Goal: Task Accomplishment & Management: Use online tool/utility

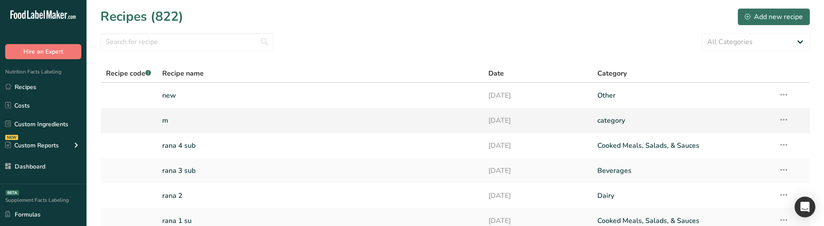
click at [185, 127] on link "m" at bounding box center [320, 121] width 316 height 18
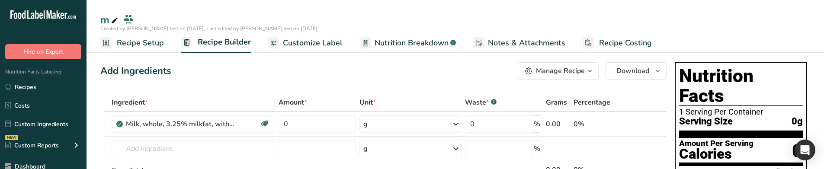
click at [333, 38] on span "Customize Label" at bounding box center [313, 43] width 60 height 12
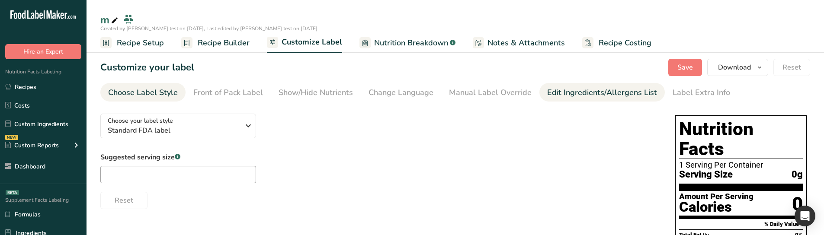
click at [589, 93] on div "Edit Ingredients/Allergens List" at bounding box center [602, 93] width 110 height 12
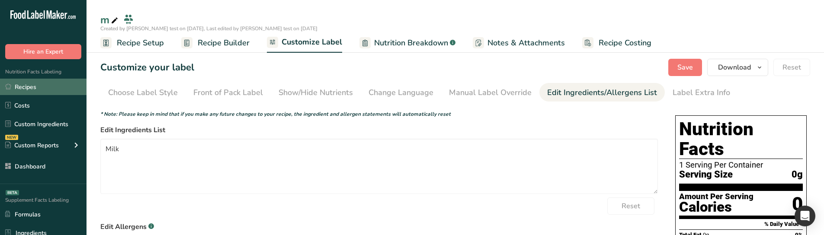
click at [48, 83] on link "Recipes" at bounding box center [43, 87] width 86 height 16
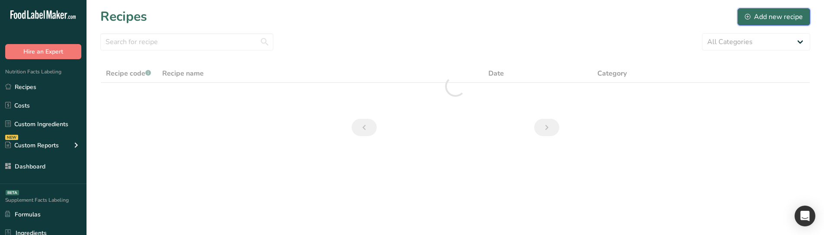
click at [752, 22] on button "Add new recipe" at bounding box center [773, 16] width 73 height 17
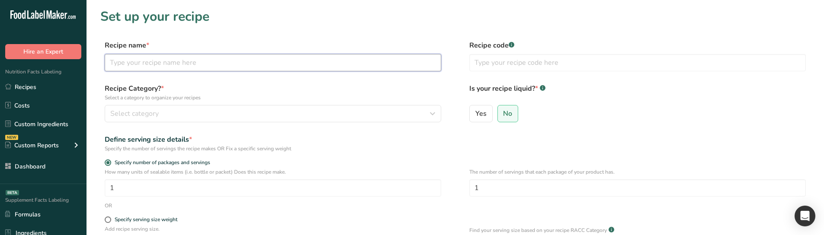
click at [169, 65] on input "text" at bounding box center [273, 62] width 336 height 17
type input "s"
click at [354, 109] on div "Select category" at bounding box center [270, 114] width 320 height 10
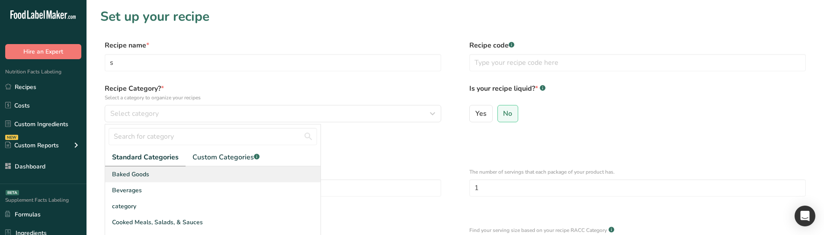
drag, startPoint x: 230, startPoint y: 169, endPoint x: 235, endPoint y: 171, distance: 5.8
click at [229, 170] on div "Baked Goods" at bounding box center [212, 174] width 215 height 16
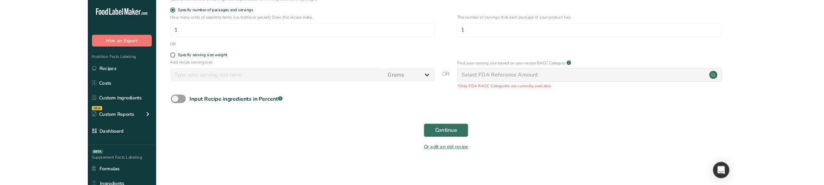
scroll to position [153, 0]
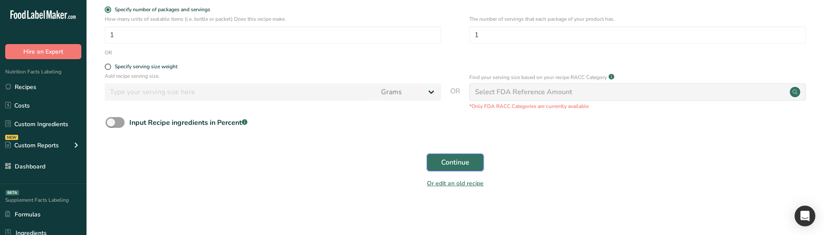
click at [467, 160] on span "Continue" at bounding box center [455, 162] width 28 height 10
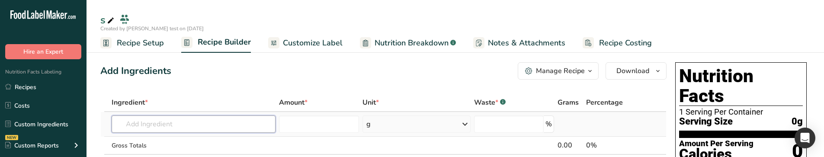
click at [195, 125] on input "text" at bounding box center [194, 123] width 164 height 17
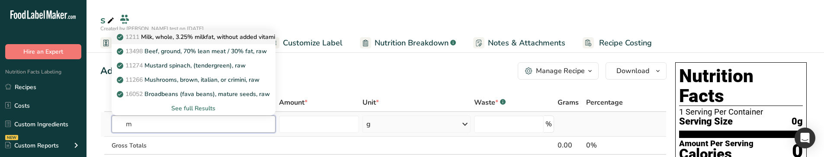
type input "m"
click at [179, 42] on link "1211 Milk, whole, 3.25% milkfat, without added vitamin A and [MEDICAL_DATA]" at bounding box center [194, 37] width 164 height 14
type input "Milk, whole, 3.25% milkfat, without added vitamin A and [MEDICAL_DATA]"
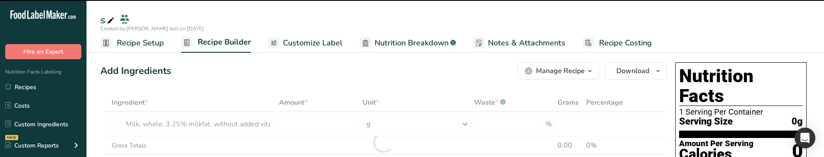
type input "0"
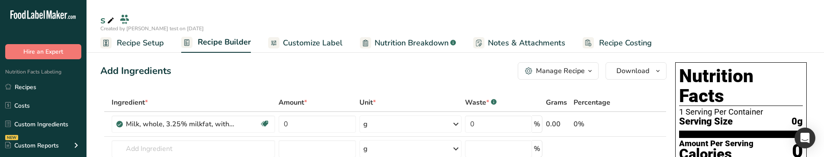
click at [432, 40] on span "Nutrition Breakdown" at bounding box center [411, 43] width 74 height 12
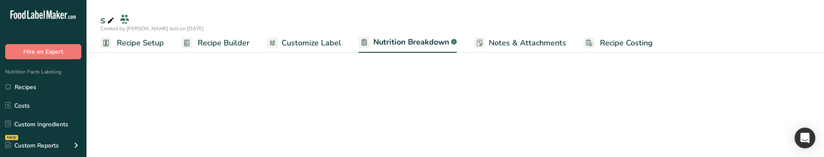
select select "Calories"
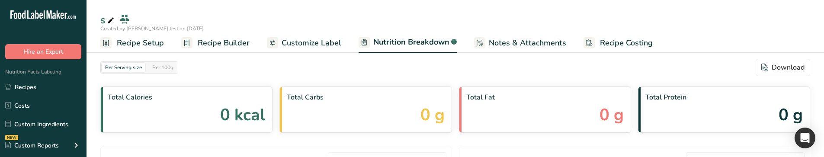
click at [318, 38] on span "Customize Label" at bounding box center [311, 43] width 60 height 12
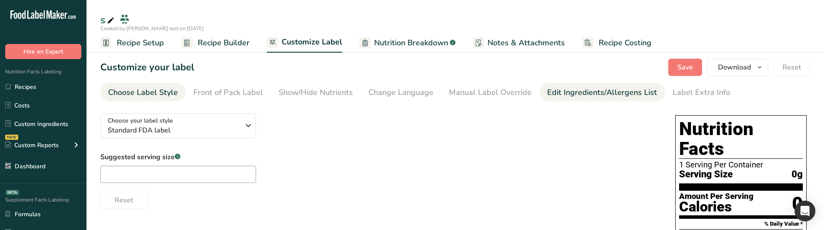
click at [552, 89] on div "Edit Ingredients/Allergens List" at bounding box center [602, 93] width 110 height 12
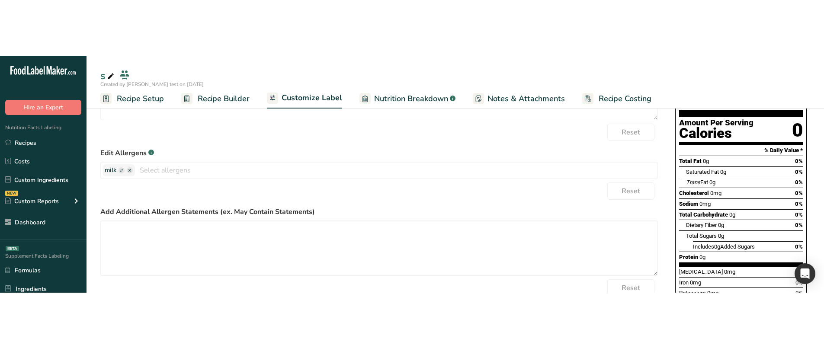
scroll to position [73, 0]
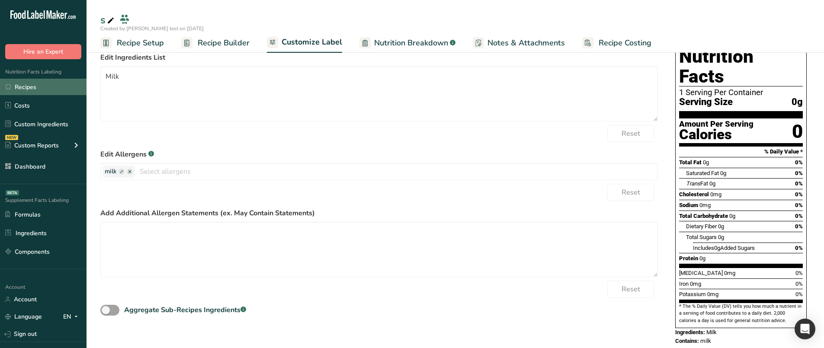
click at [54, 92] on link "Recipes" at bounding box center [43, 87] width 86 height 16
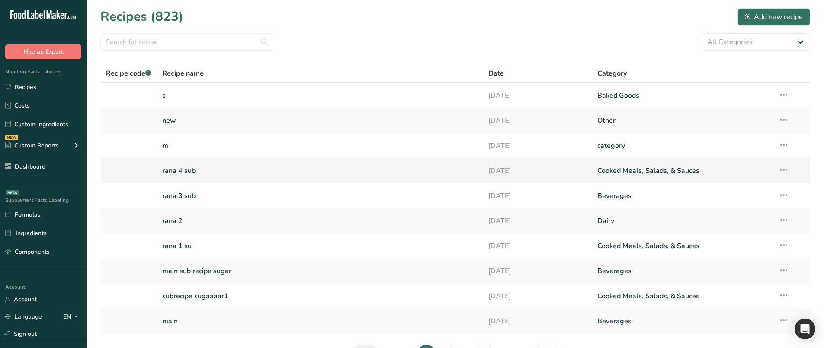
click at [223, 172] on link "rana 4 sub" at bounding box center [320, 171] width 316 height 18
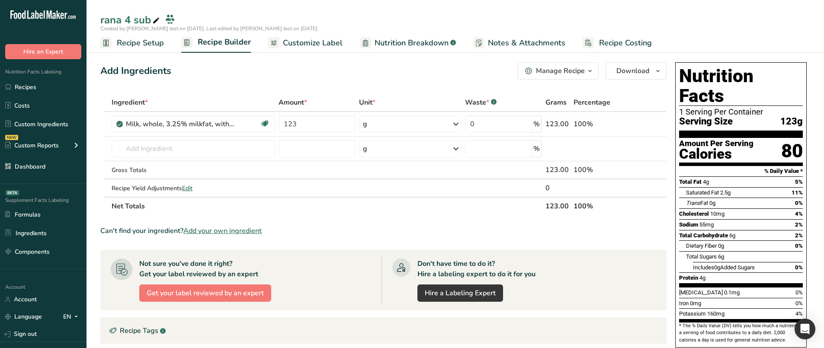
click at [328, 48] on span "Customize Label" at bounding box center [313, 43] width 60 height 12
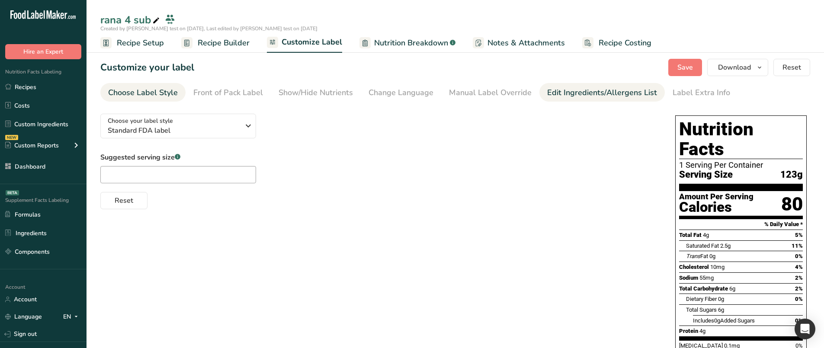
click at [566, 96] on div "Edit Ingredients/Allergens List" at bounding box center [602, 93] width 110 height 12
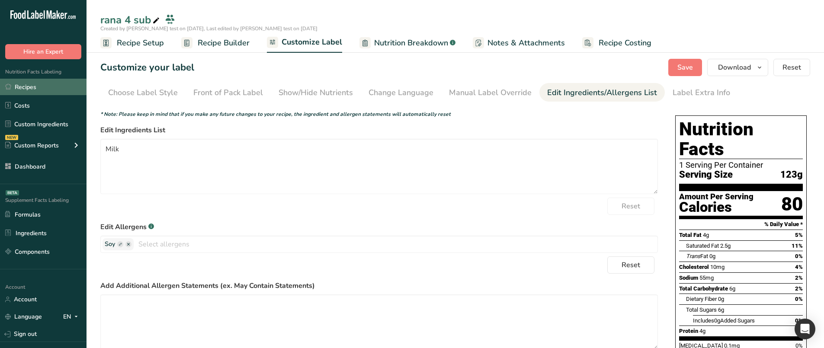
click at [49, 88] on link "Recipes" at bounding box center [43, 87] width 86 height 16
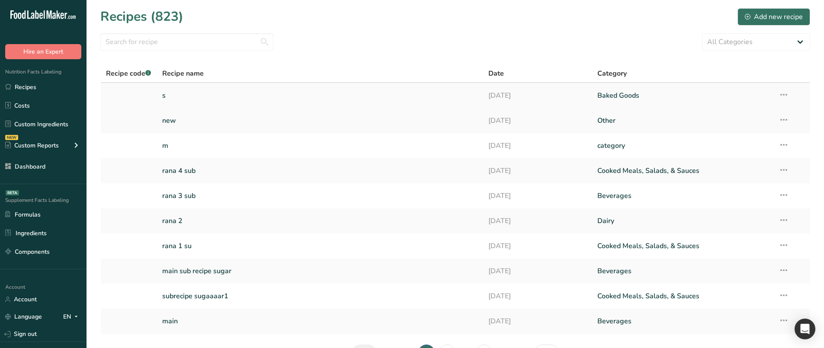
click at [213, 94] on link "s" at bounding box center [320, 95] width 316 height 18
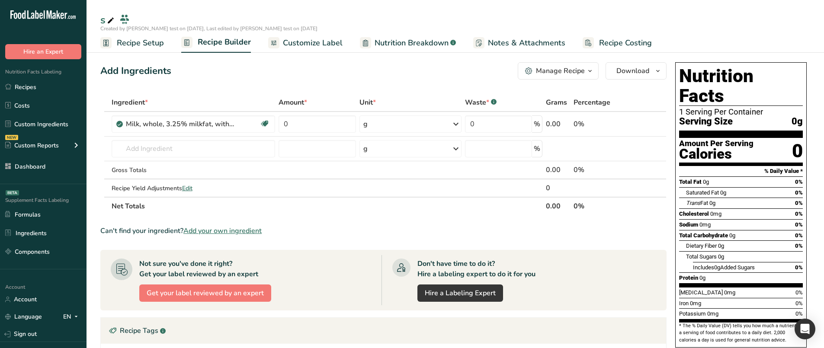
click at [320, 42] on span "Customize Label" at bounding box center [313, 43] width 60 height 12
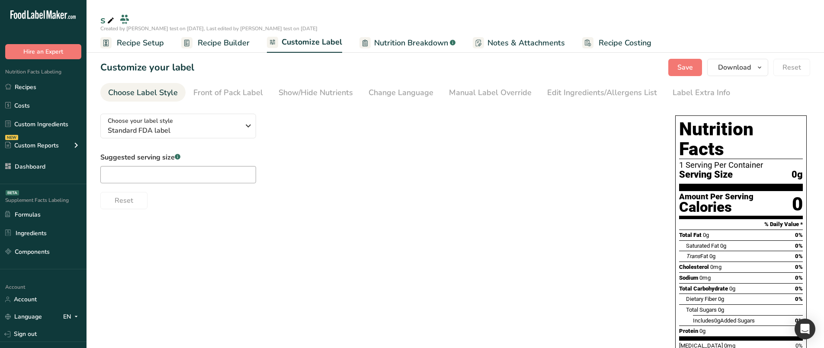
click at [594, 103] on section "Customize your label Save Download Choose what to show on your downloaded label…" at bounding box center [454, 243] width 737 height 396
click at [582, 95] on div "Edit Ingredients/Allergens List" at bounding box center [602, 93] width 110 height 12
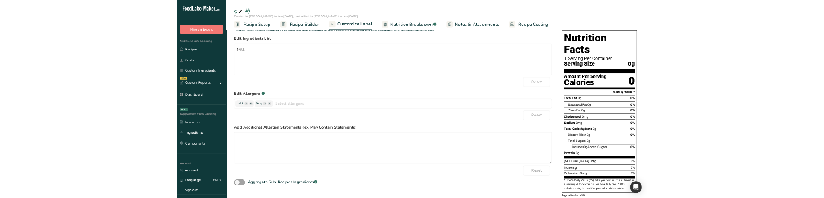
scroll to position [73, 0]
